Goal: Information Seeking & Learning: Learn about a topic

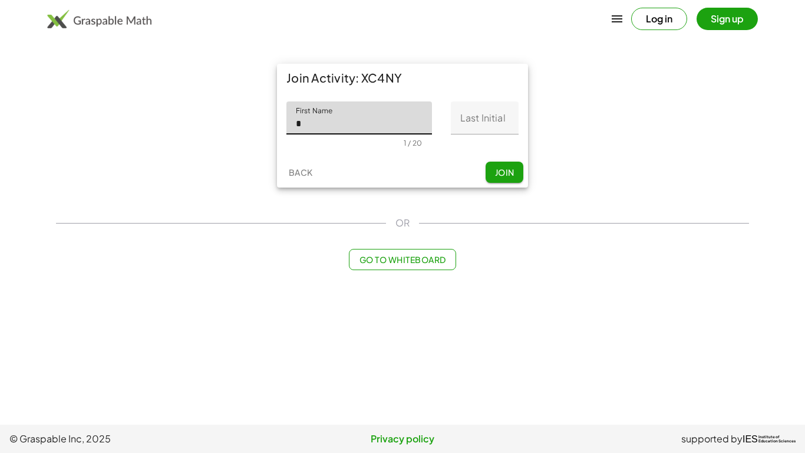
type input "*******"
click at [474, 122] on input "Last Initial" at bounding box center [485, 117] width 68 height 33
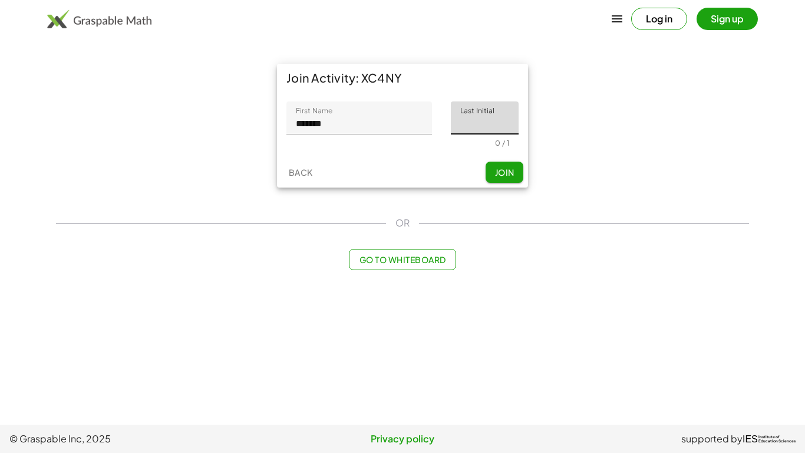
type input "*"
click at [507, 177] on span "Join" at bounding box center [503, 172] width 19 height 11
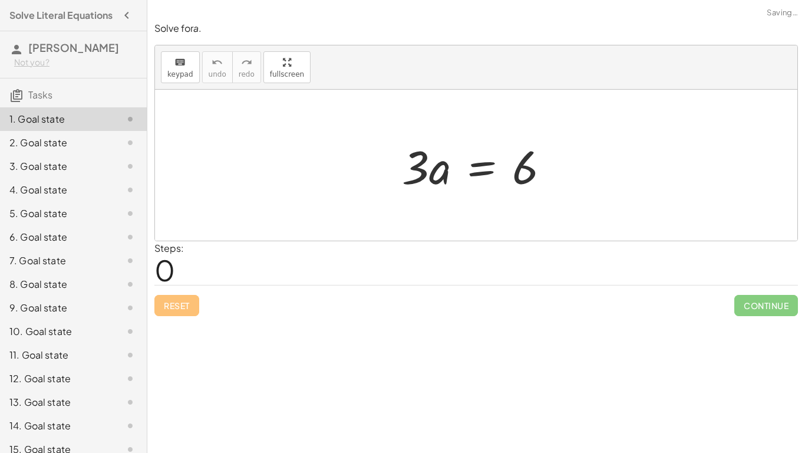
scroll to position [60, 0]
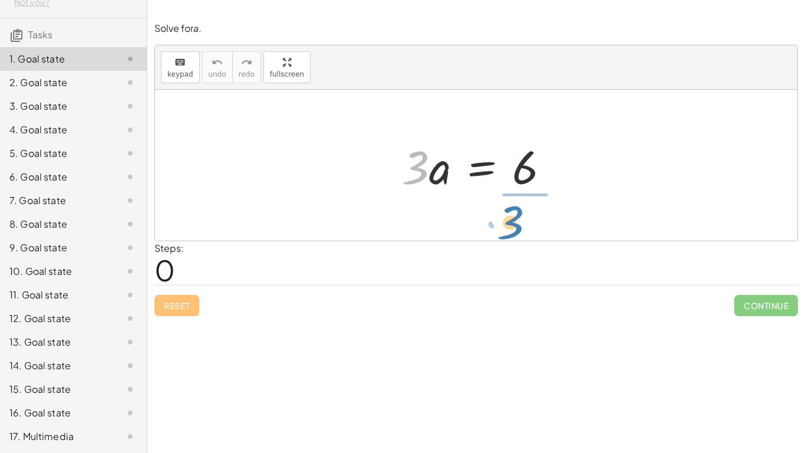
drag, startPoint x: 423, startPoint y: 173, endPoint x: 526, endPoint y: 227, distance: 117.0
click at [526, 227] on div "· 3 · 3 · a = 6" at bounding box center [476, 165] width 642 height 151
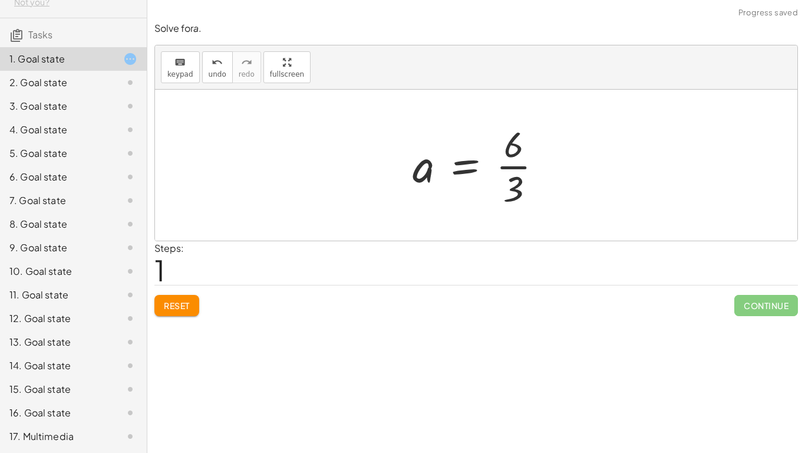
click at [530, 160] on div at bounding box center [482, 165] width 151 height 91
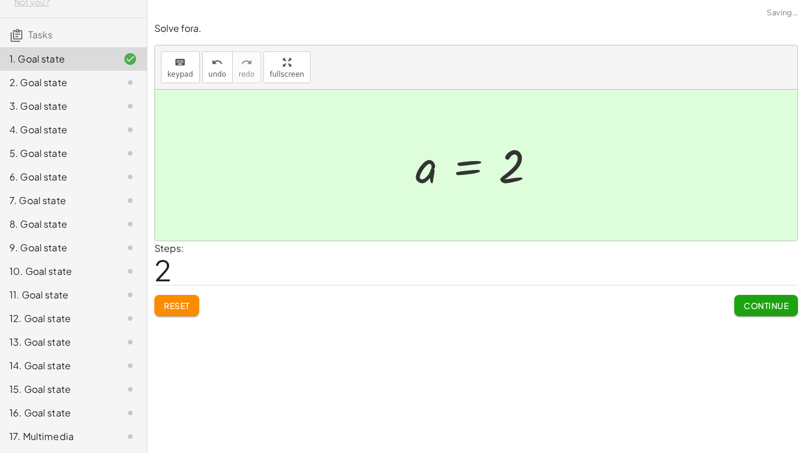
click at [750, 306] on span "Continue" at bounding box center [766, 305] width 45 height 11
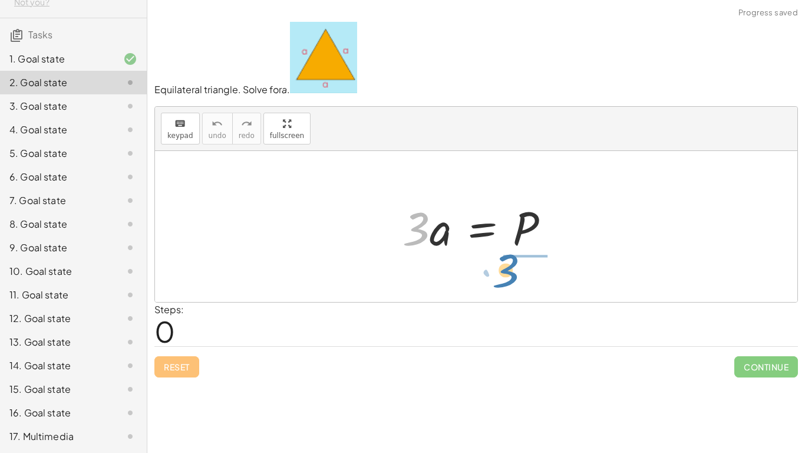
drag, startPoint x: 417, startPoint y: 227, endPoint x: 510, endPoint y: 271, distance: 102.8
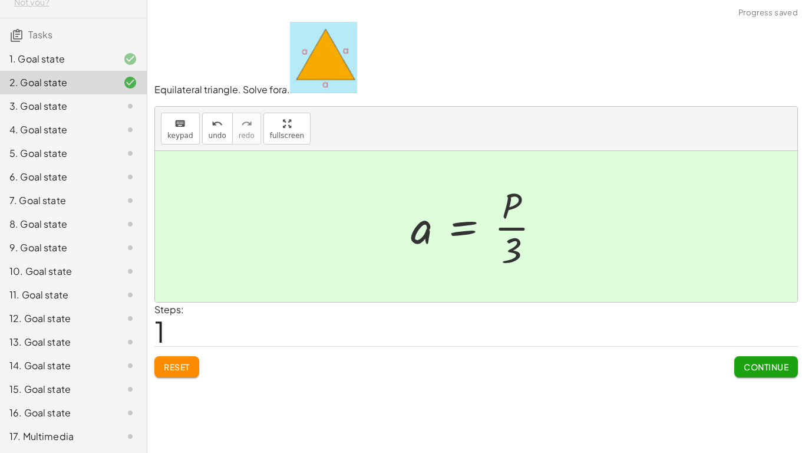
click at [757, 371] on span "Continue" at bounding box center [766, 366] width 45 height 11
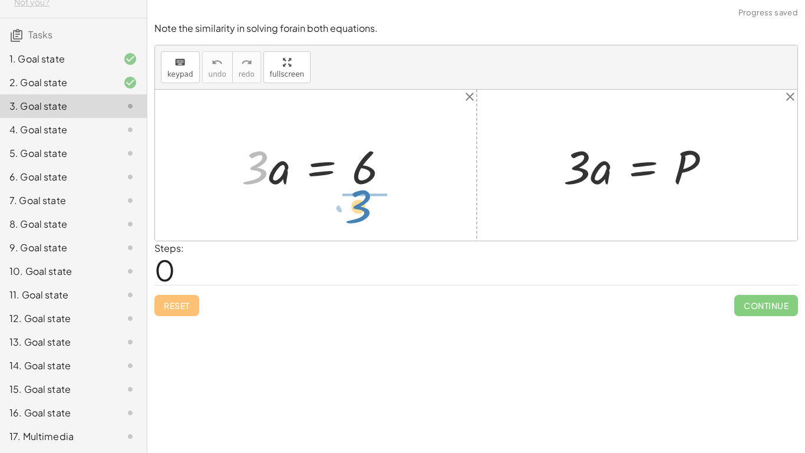
drag, startPoint x: 258, startPoint y: 176, endPoint x: 364, endPoint y: 216, distance: 112.8
click at [364, 216] on div "· 3 · 3 · a = 6 · 3 · a = P" at bounding box center [476, 165] width 642 height 151
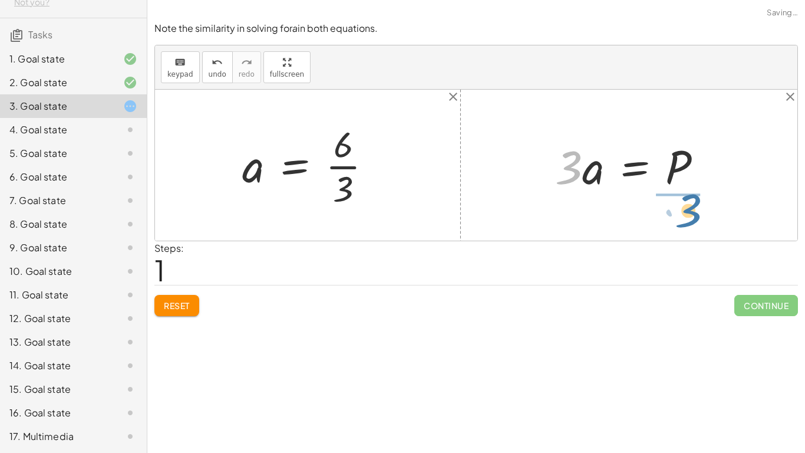
drag, startPoint x: 569, startPoint y: 175, endPoint x: 691, endPoint y: 220, distance: 130.5
click at [691, 220] on div "· 3 · a = 6 · 3 a = 6 · · 3 · 3 · a = P" at bounding box center [476, 165] width 642 height 151
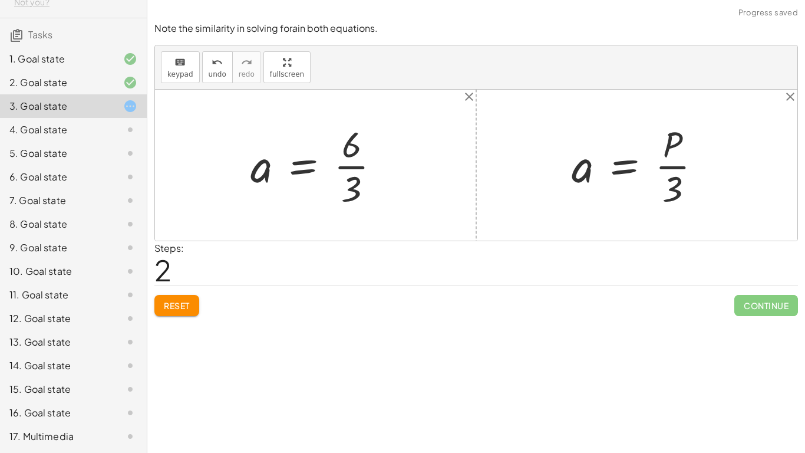
click at [352, 169] on div at bounding box center [320, 165] width 151 height 91
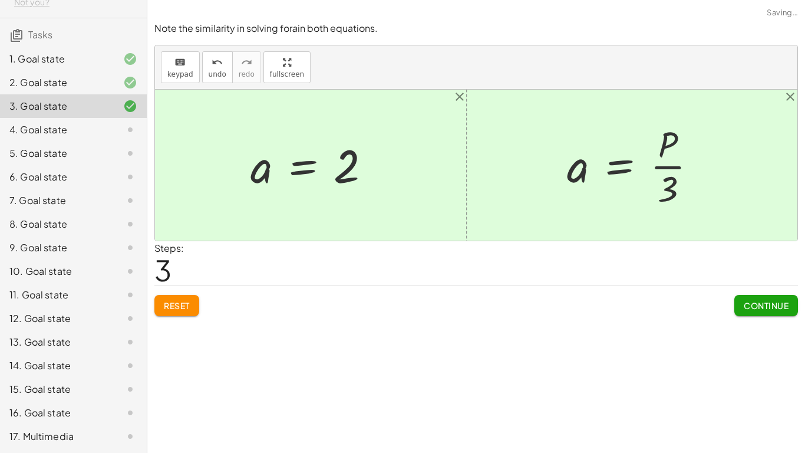
click at [775, 305] on span "Continue" at bounding box center [766, 305] width 45 height 11
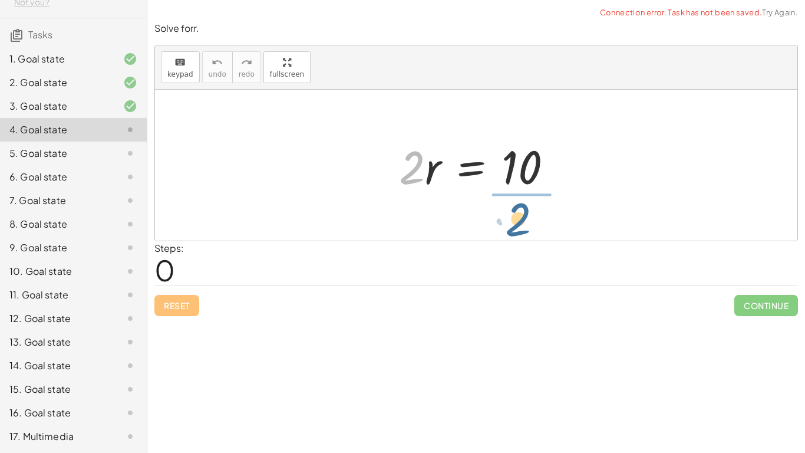
drag, startPoint x: 408, startPoint y: 181, endPoint x: 516, endPoint y: 233, distance: 119.7
click at [516, 233] on div "· 2 · 2 · r = 10" at bounding box center [476, 165] width 642 height 151
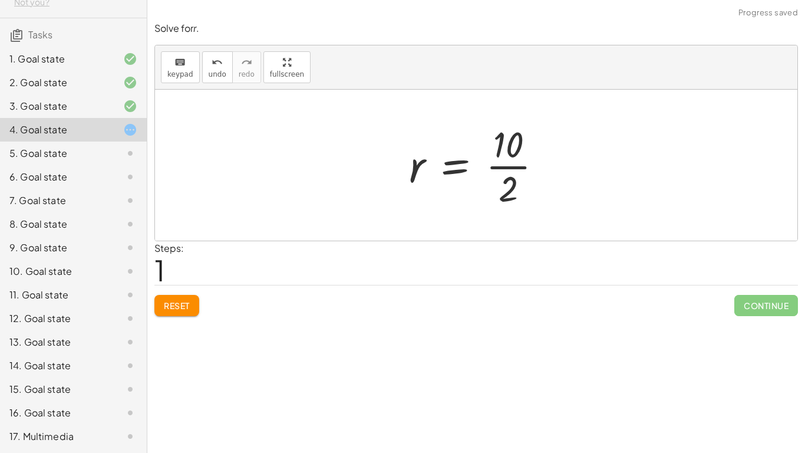
click at [512, 173] on div at bounding box center [480, 165] width 154 height 91
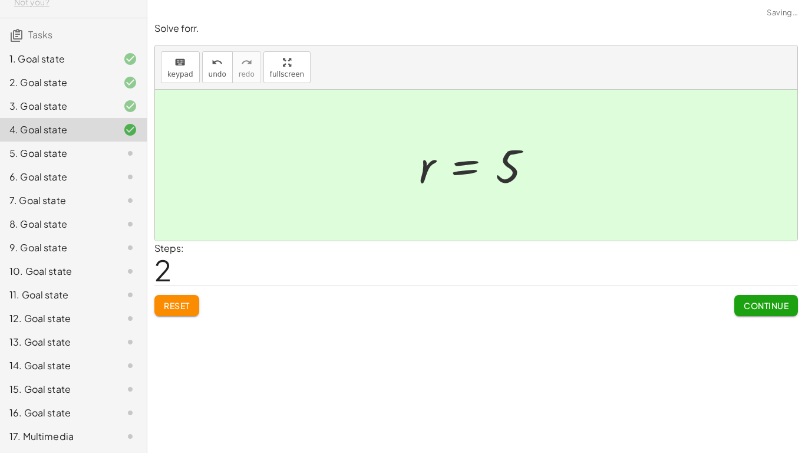
click at [744, 302] on span "Continue" at bounding box center [766, 305] width 45 height 11
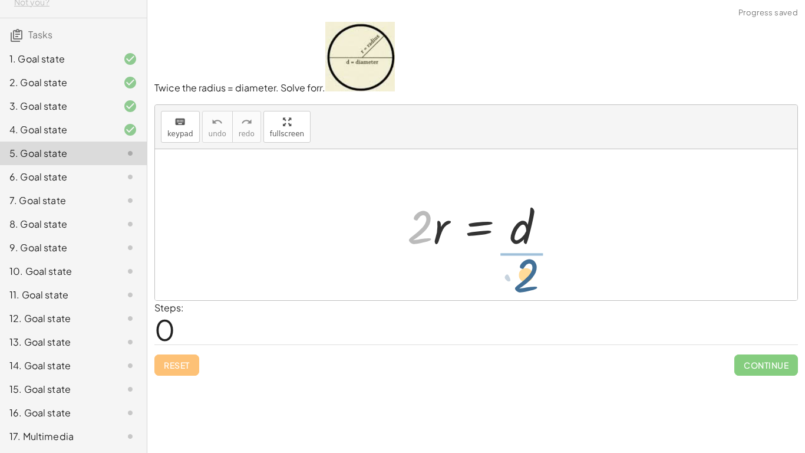
drag, startPoint x: 410, startPoint y: 226, endPoint x: 522, endPoint y: 275, distance: 122.4
click at [522, 275] on div "· 2 · 2 · r = d" at bounding box center [476, 224] width 642 height 151
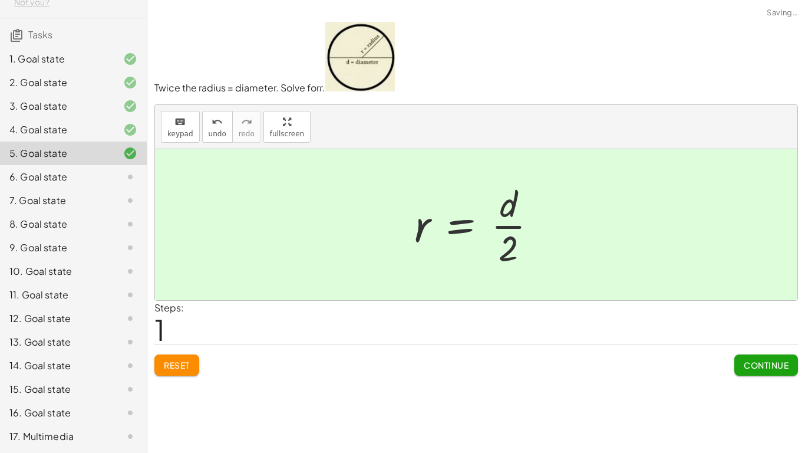
click at [747, 360] on span "Continue" at bounding box center [766, 364] width 45 height 11
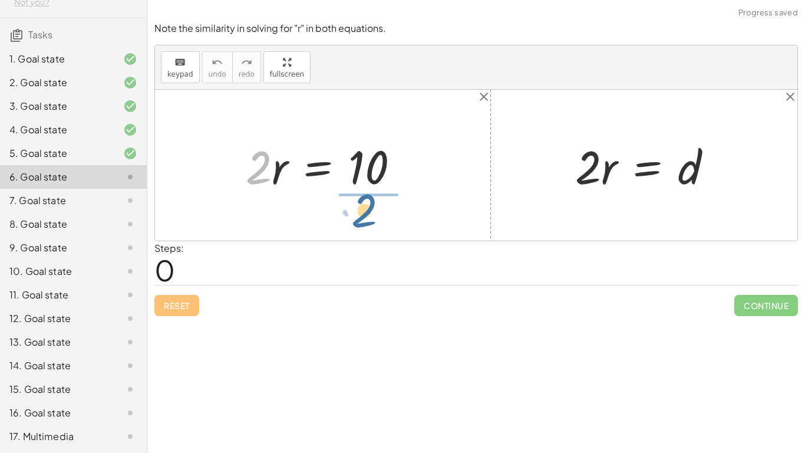
drag, startPoint x: 249, startPoint y: 167, endPoint x: 358, endPoint y: 211, distance: 117.4
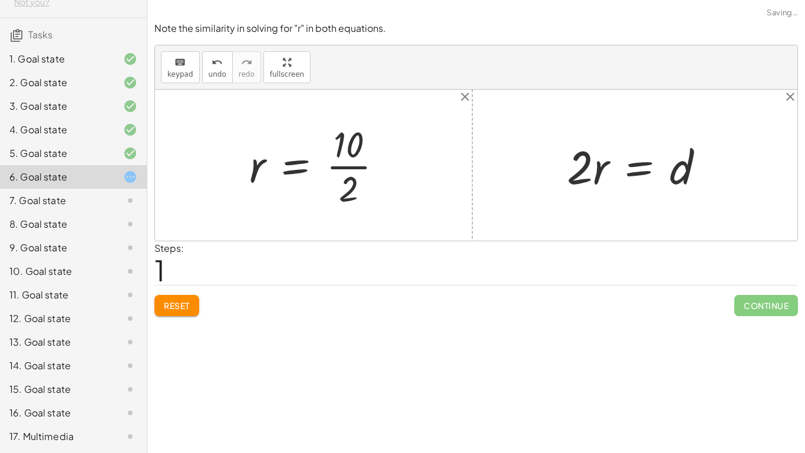
click at [360, 170] on div at bounding box center [320, 165] width 154 height 91
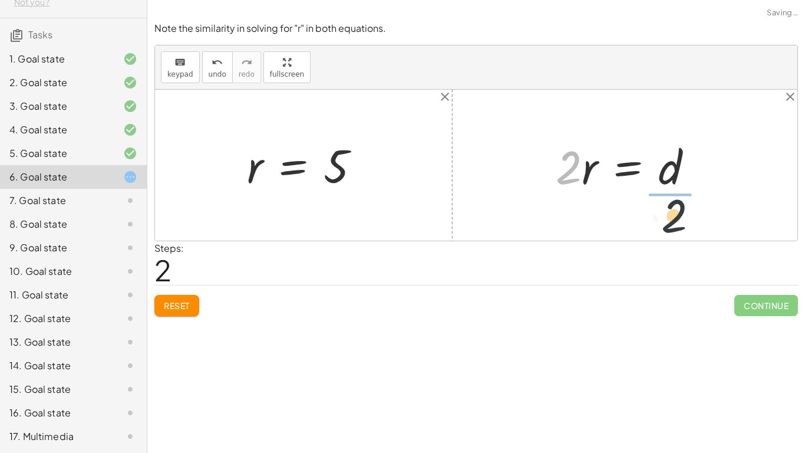
drag, startPoint x: 567, startPoint y: 171, endPoint x: 695, endPoint y: 223, distance: 138.2
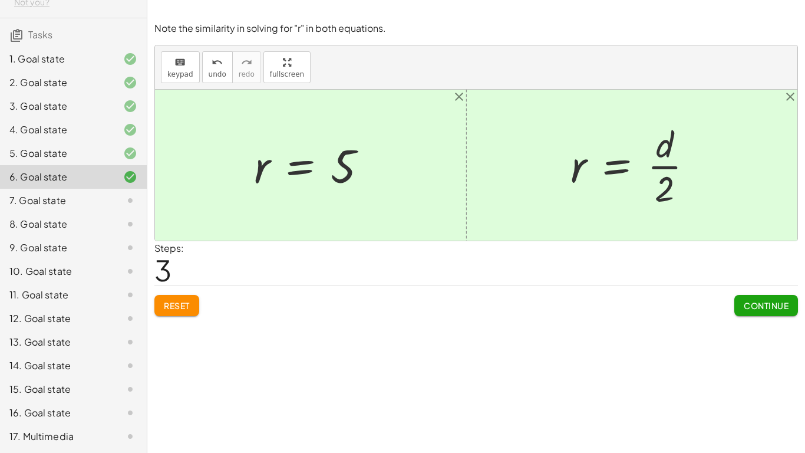
click at [780, 300] on span "Continue" at bounding box center [766, 305] width 45 height 11
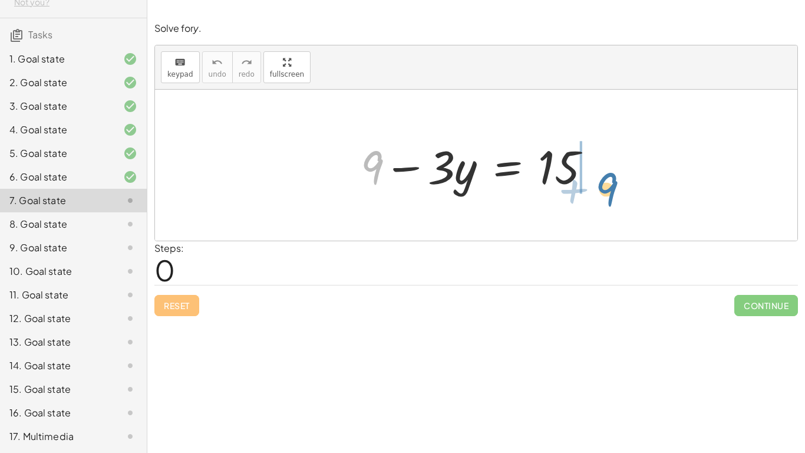
drag, startPoint x: 378, startPoint y: 166, endPoint x: 619, endPoint y: 187, distance: 241.3
click at [619, 187] on div "+ 9 + 9 − · 3 · y = 15" at bounding box center [476, 165] width 642 height 151
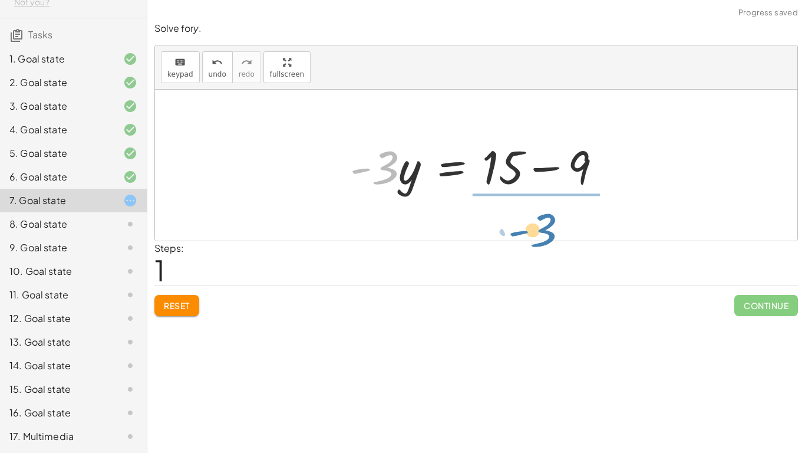
drag, startPoint x: 387, startPoint y: 164, endPoint x: 551, endPoint y: 226, distance: 175.5
click at [551, 226] on div "+ 9 − · 3 · y = 15 · - 3 9 · 3 · y = 15 - + −" at bounding box center [476, 165] width 642 height 151
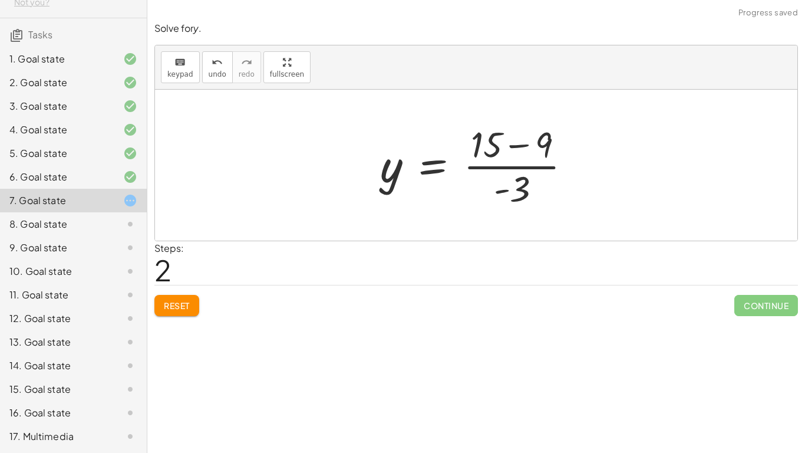
click at [503, 151] on div at bounding box center [480, 165] width 213 height 91
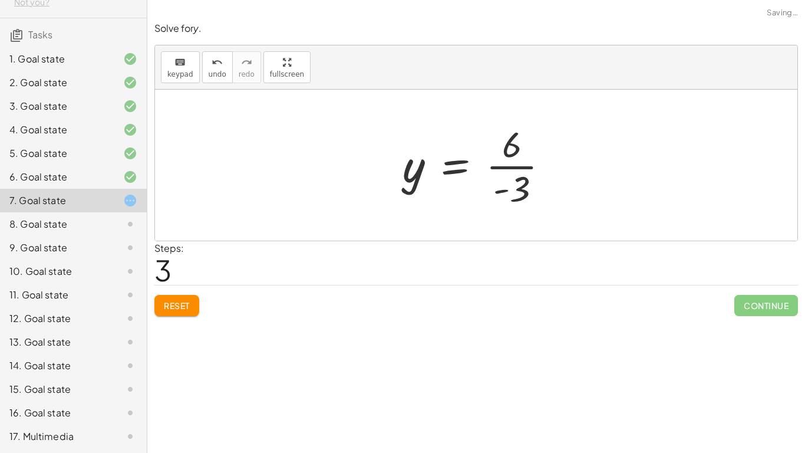
click at [510, 166] on div at bounding box center [480, 165] width 167 height 91
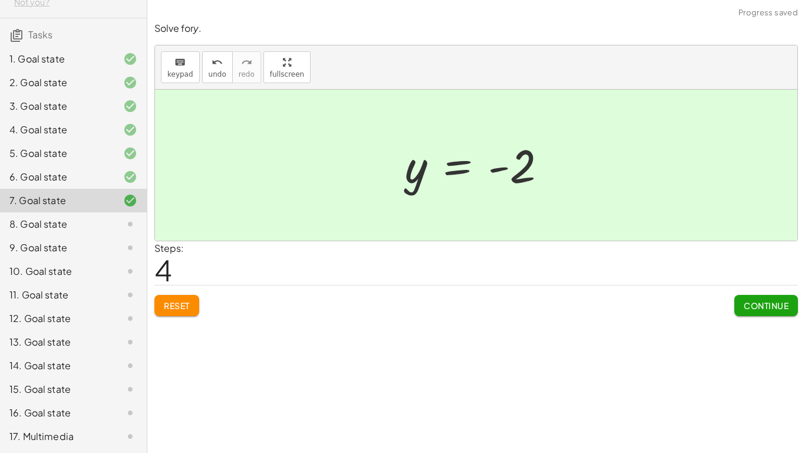
click at [781, 309] on span "Continue" at bounding box center [766, 305] width 45 height 11
